Goal: Task Accomplishment & Management: Manage account settings

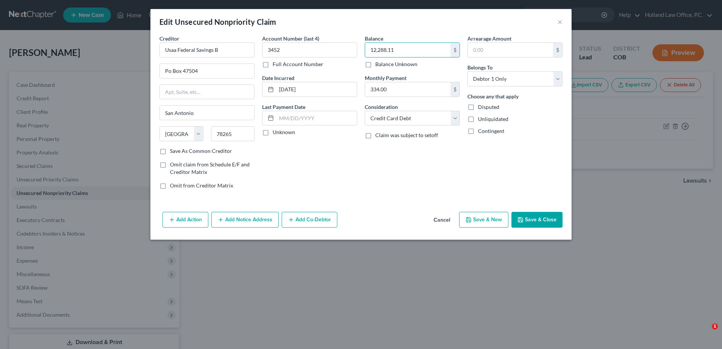
select select "45"
select select "2"
select select "0"
click at [539, 222] on button "Save & Close" at bounding box center [536, 220] width 51 height 16
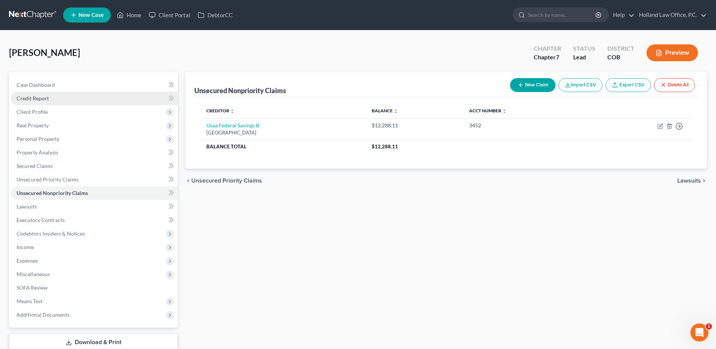
click at [35, 103] on link "Credit Report" at bounding box center [94, 99] width 167 height 14
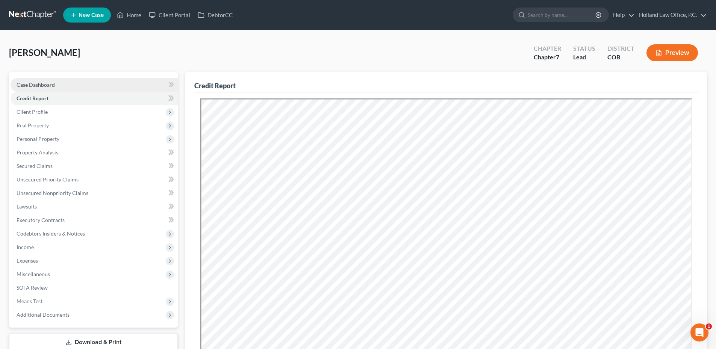
click at [57, 87] on link "Case Dashboard" at bounding box center [94, 85] width 167 height 14
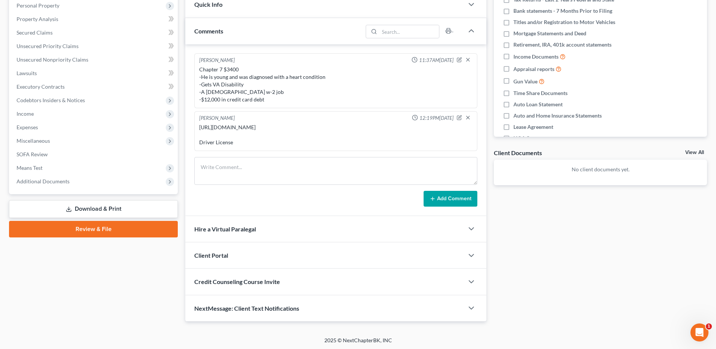
scroll to position [142, 0]
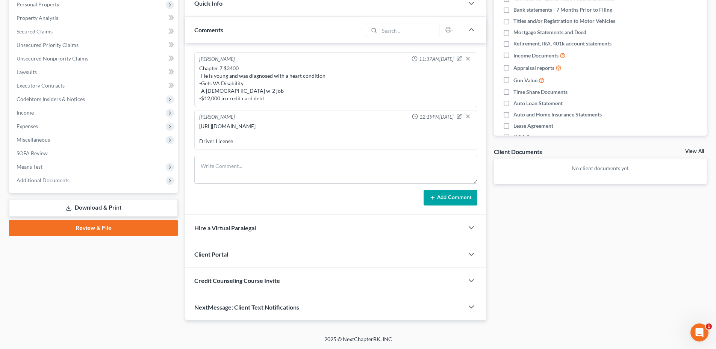
click at [235, 236] on div "Hire a Virtual Paralegal" at bounding box center [324, 228] width 279 height 26
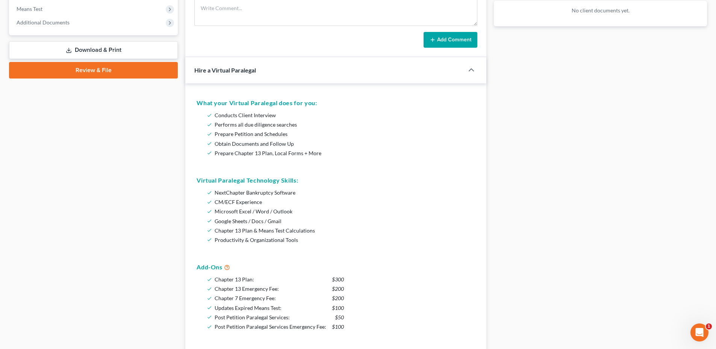
click at [247, 82] on div "Hire a Virtual Paralegal" at bounding box center [319, 70] width 268 height 26
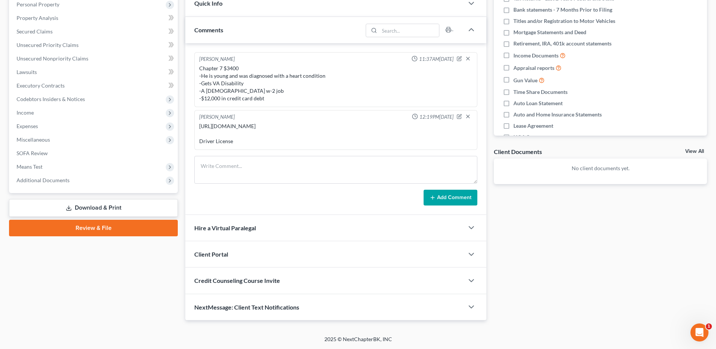
click at [221, 255] on span "Client Portal" at bounding box center [211, 254] width 34 height 7
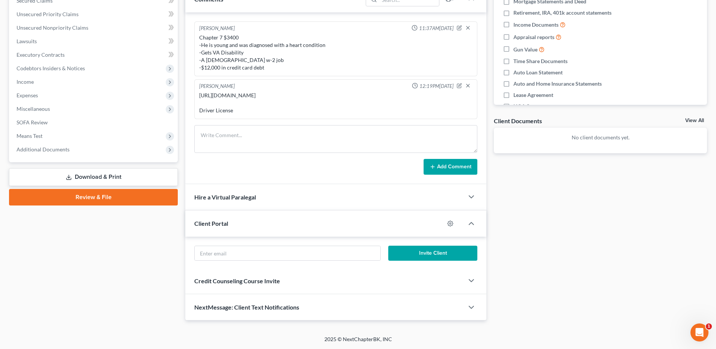
scroll to position [196, 0]
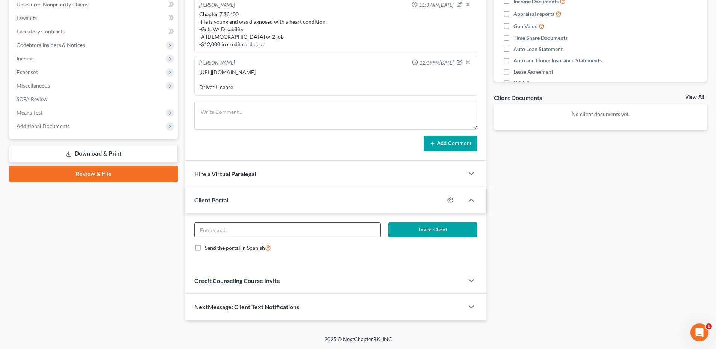
click at [233, 232] on input "email" at bounding box center [287, 230] width 185 height 14
paste input "[PERSON_NAME][EMAIL_ADDRESS][DOMAIN_NAME]"
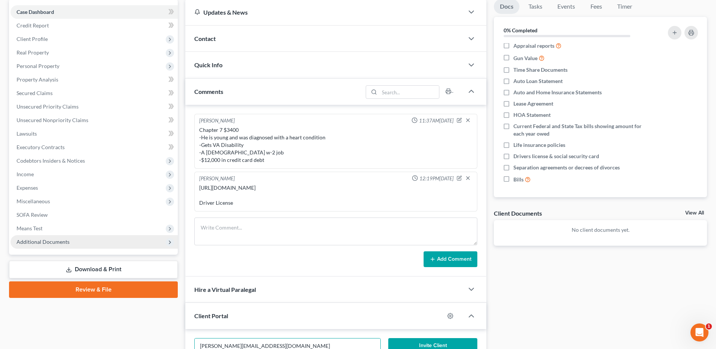
scroll to position [75, 0]
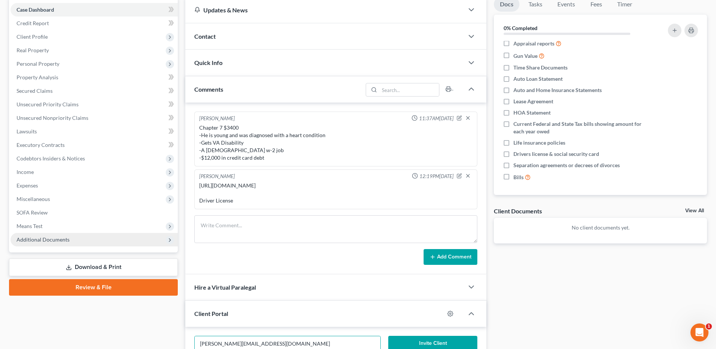
type input "[PERSON_NAME][EMAIL_ADDRESS][DOMAIN_NAME]"
click at [67, 239] on span "Additional Documents" at bounding box center [43, 239] width 53 height 6
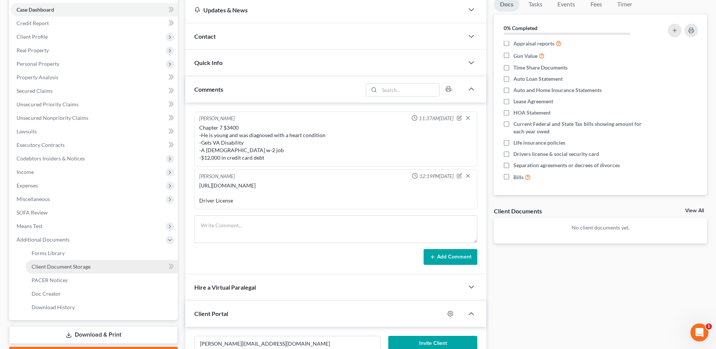
click at [59, 270] on span "Client Document Storage" at bounding box center [61, 267] width 59 height 6
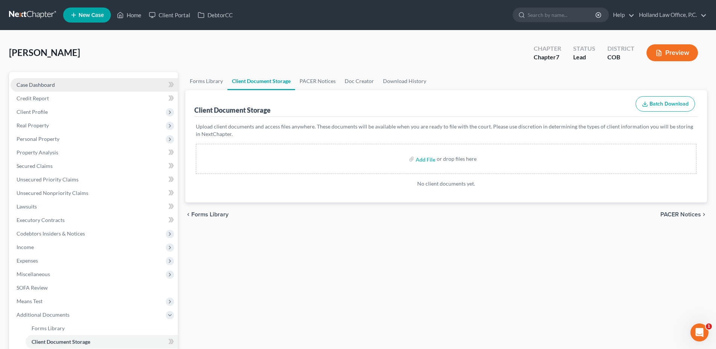
click at [51, 82] on span "Case Dashboard" at bounding box center [36, 85] width 38 height 6
